Goal: Task Accomplishment & Management: Manage account settings

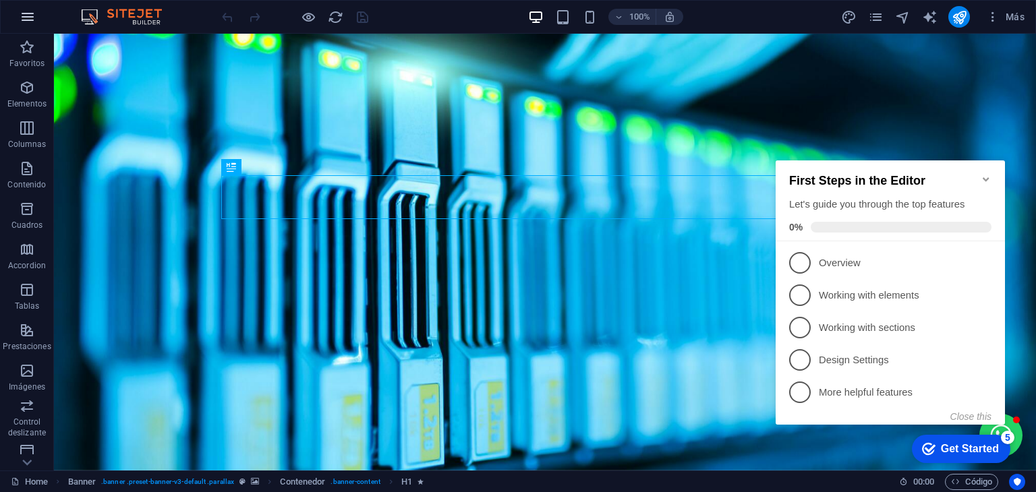
click at [20, 12] on icon "button" at bounding box center [28, 17] width 16 height 16
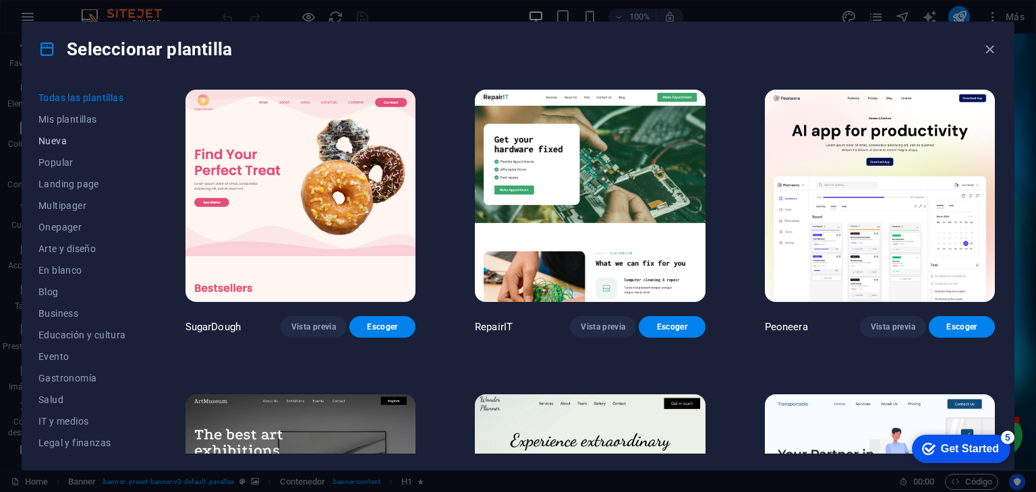
click at [733, 280] on span "Nueva" at bounding box center [736, 285] width 6 height 11
click at [726, 372] on span "Educación y cultura" at bounding box center [782, 383] width 112 height 22
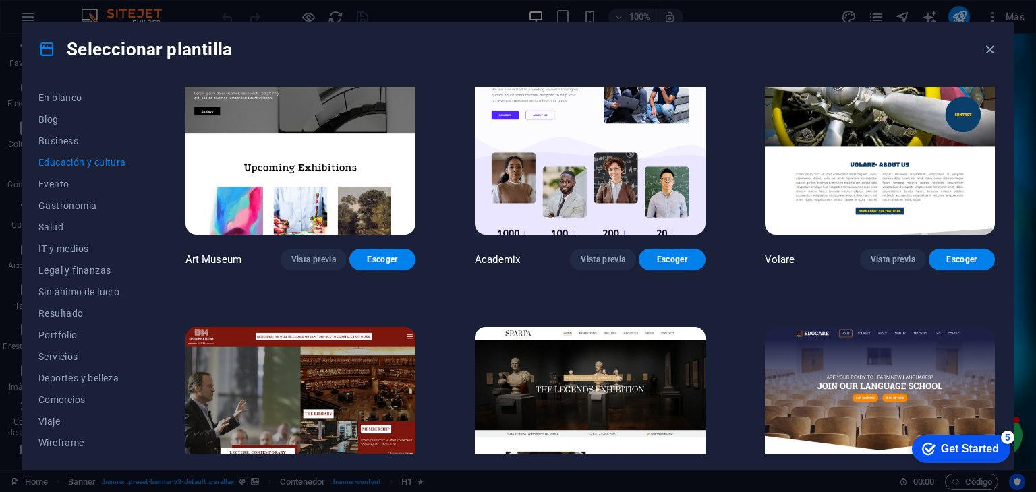
scroll to position [0, 0]
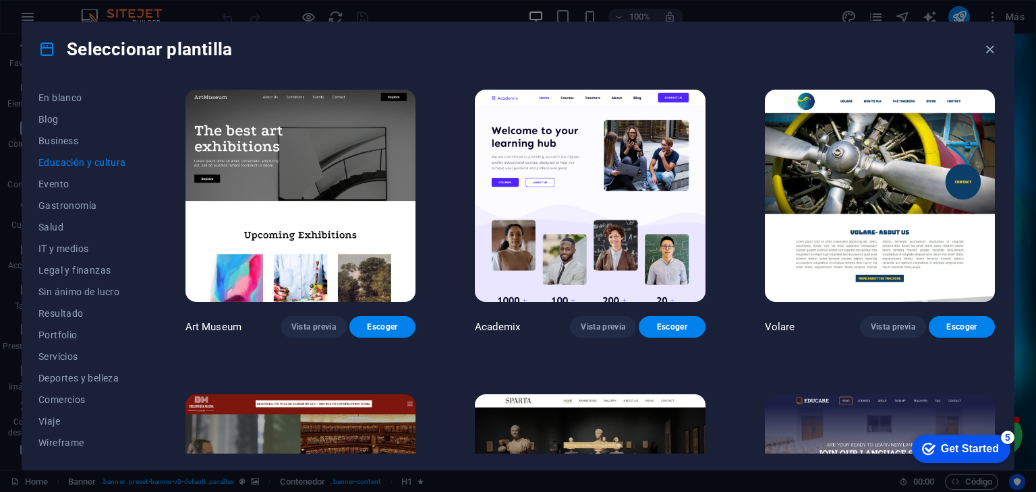
click at [567, 195] on img at bounding box center [590, 196] width 230 height 212
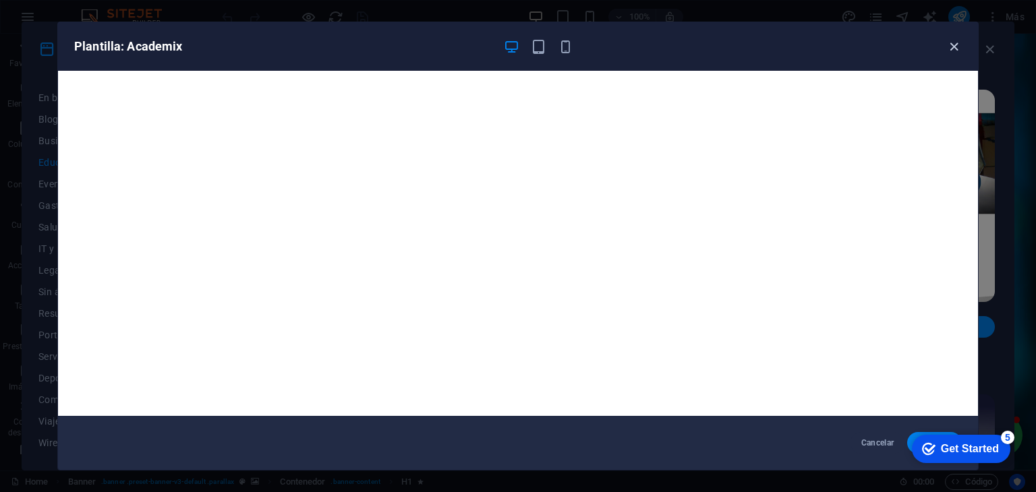
click at [952, 46] on icon "button" at bounding box center [954, 47] width 16 height 16
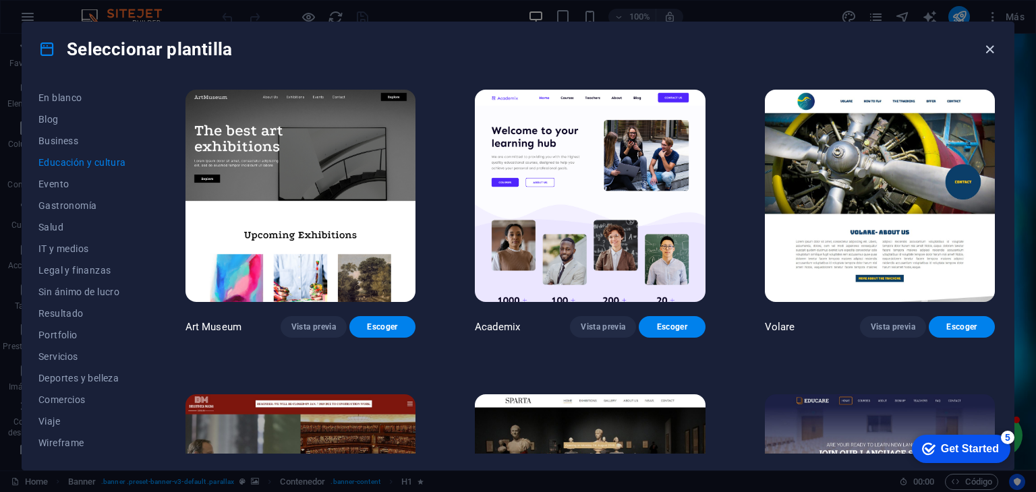
click at [0, 0] on icon "button" at bounding box center [0, 0] width 0 height 0
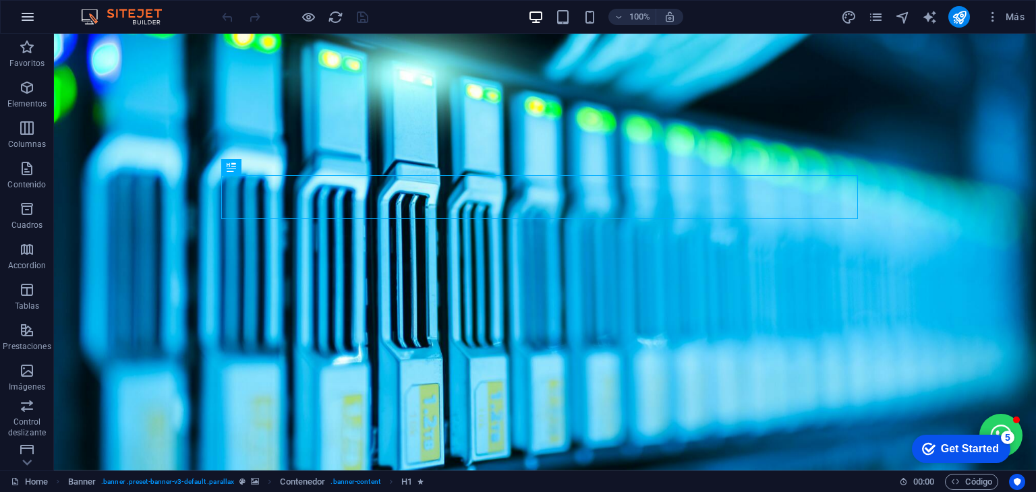
click at [34, 13] on icon "button" at bounding box center [28, 17] width 16 height 16
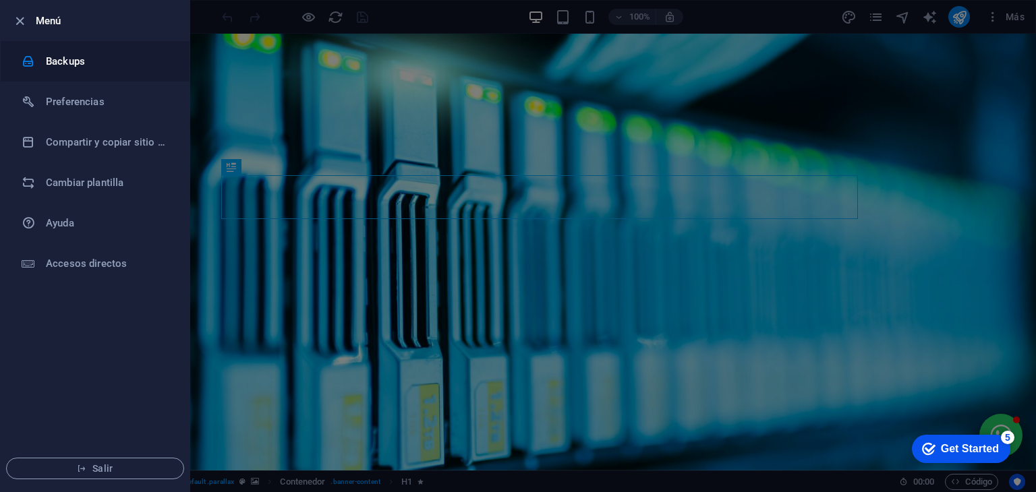
click at [84, 55] on h6 "Backups" at bounding box center [108, 61] width 125 height 16
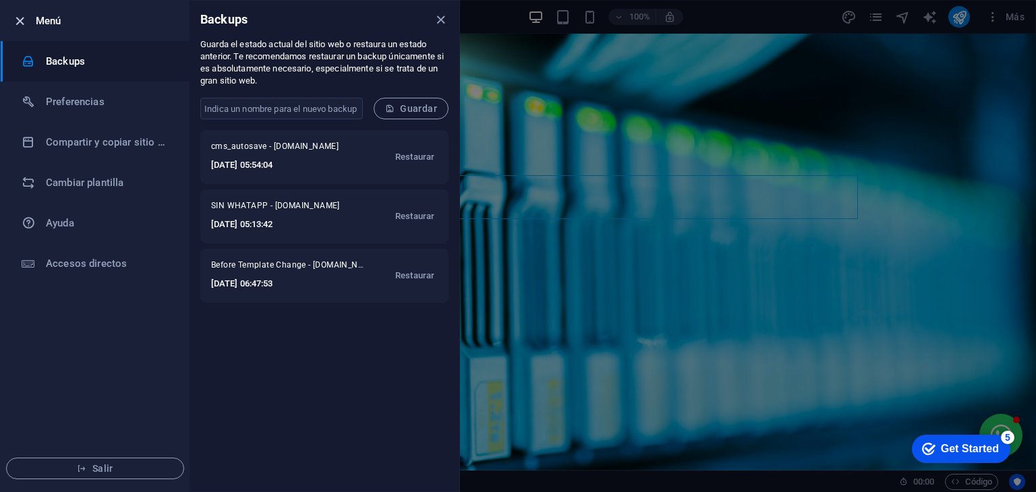
click at [20, 21] on icon "button" at bounding box center [20, 21] width 16 height 16
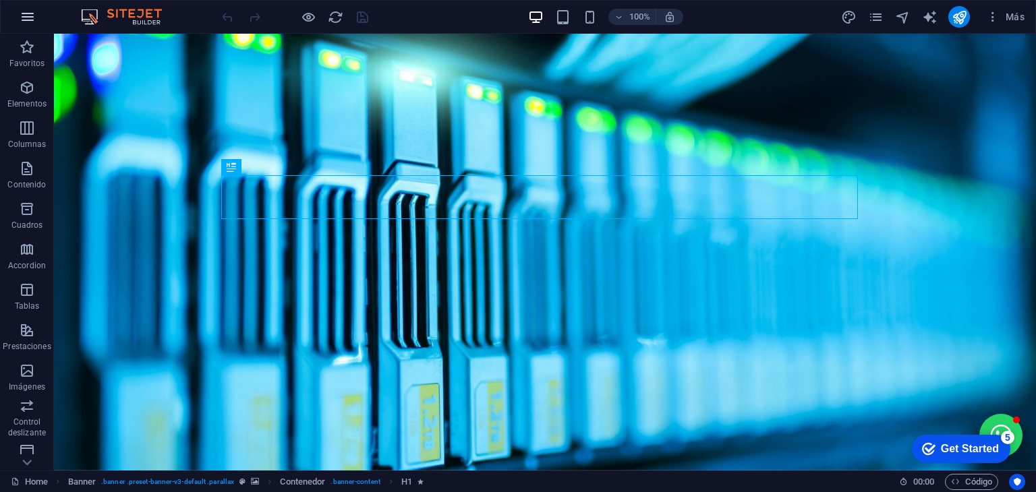
click at [21, 13] on icon "button" at bounding box center [28, 17] width 16 height 16
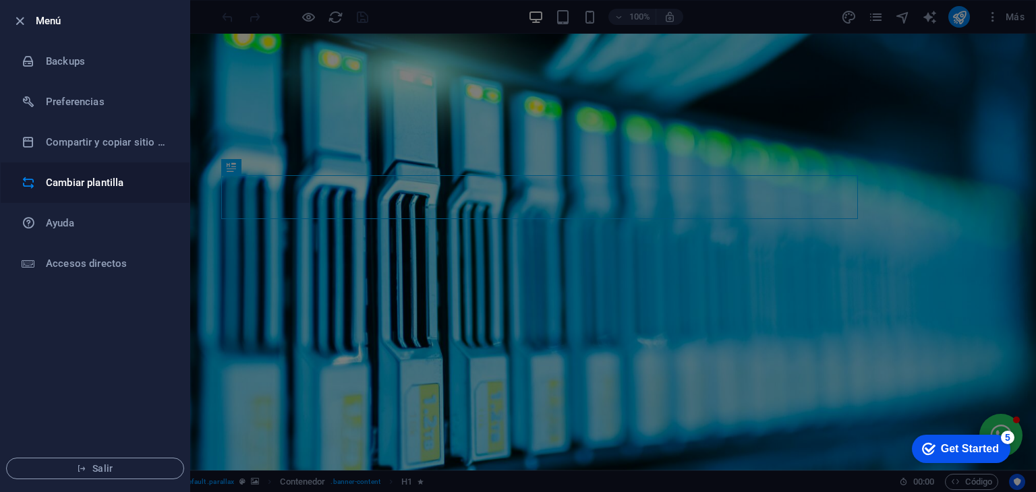
click at [71, 170] on li "Cambiar plantilla" at bounding box center [95, 183] width 189 height 40
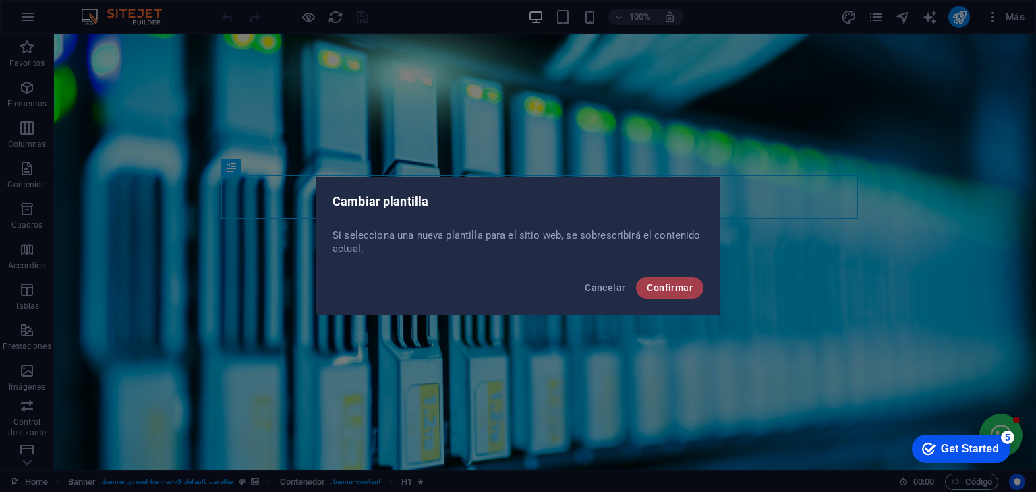
click at [696, 283] on button "Confirmar" at bounding box center [669, 288] width 67 height 22
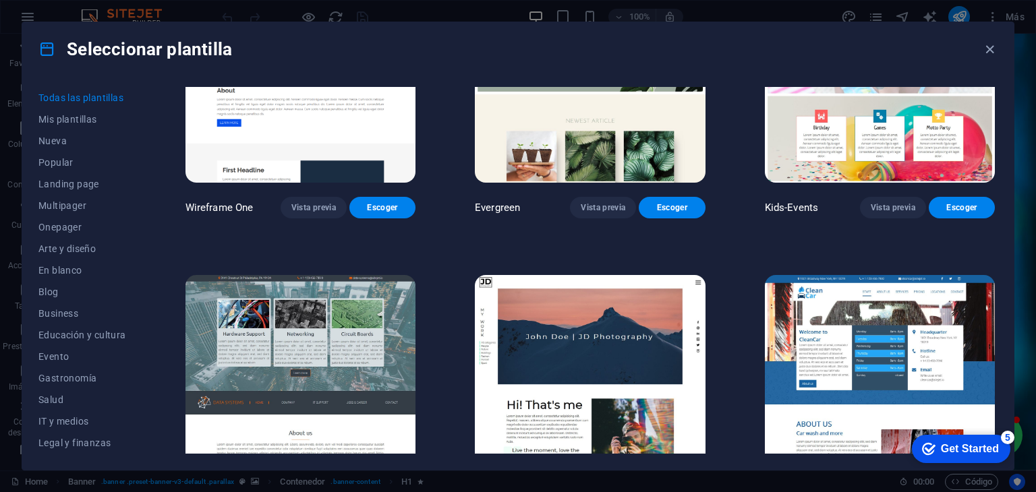
scroll to position [5531, 0]
